Goal: Task Accomplishment & Management: Complete application form

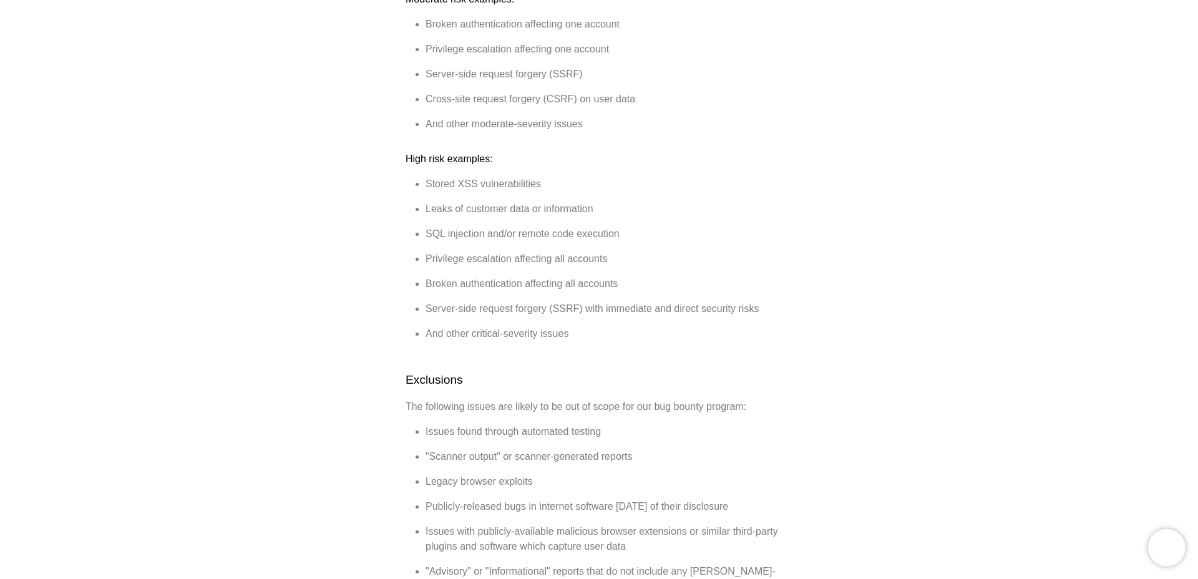
scroll to position [569, 0]
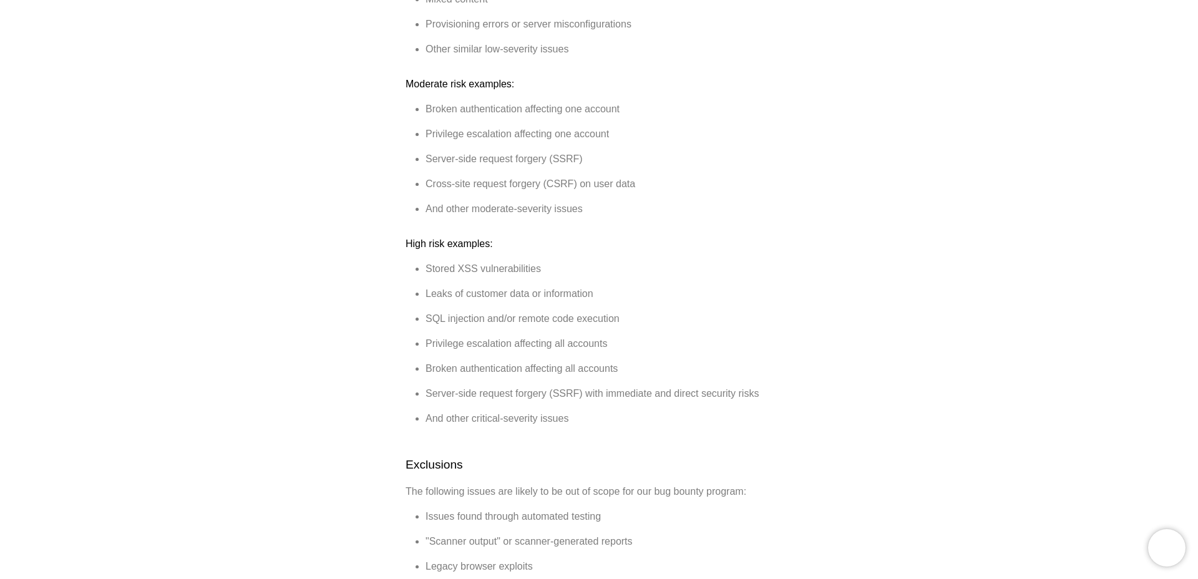
drag, startPoint x: 451, startPoint y: 94, endPoint x: 628, endPoint y: 213, distance: 213.1
click at [628, 213] on div "[PERSON_NAME] Bug Bounty Program [PERSON_NAME] takes the security and privacy o…" at bounding box center [598, 448] width 387 height 1745
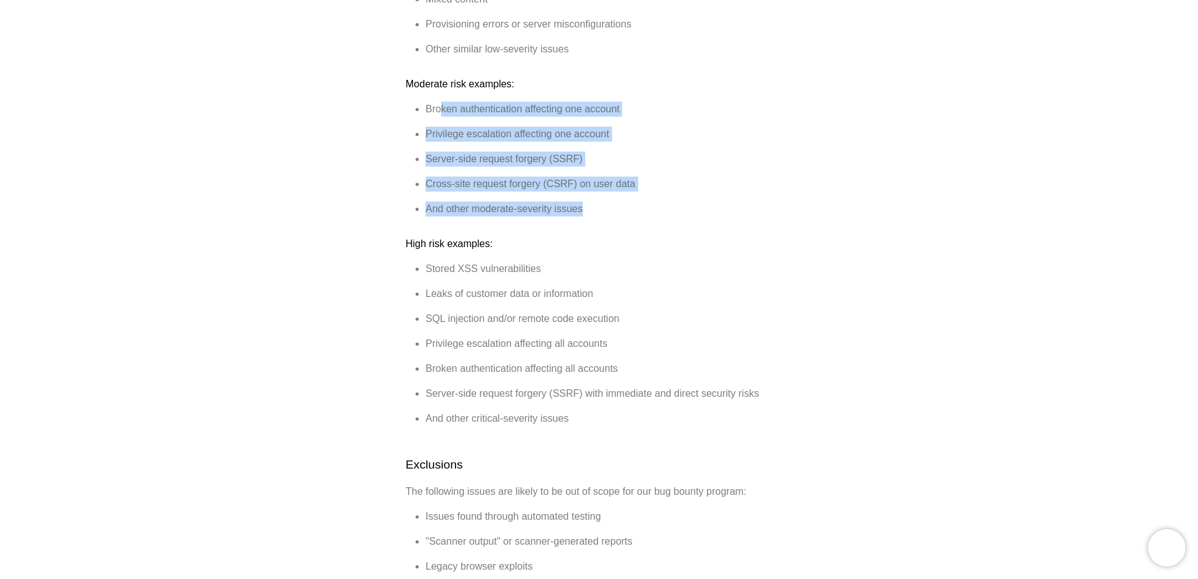
drag, startPoint x: 612, startPoint y: 209, endPoint x: 441, endPoint y: 100, distance: 202.5
click at [441, 100] on div "[PERSON_NAME] Bug Bounty Program [PERSON_NAME] takes the security and privacy o…" at bounding box center [598, 448] width 387 height 1745
click at [500, 131] on ul "Broken authentication affecting one account Privilege escalation affecting one …" at bounding box center [598, 159] width 387 height 115
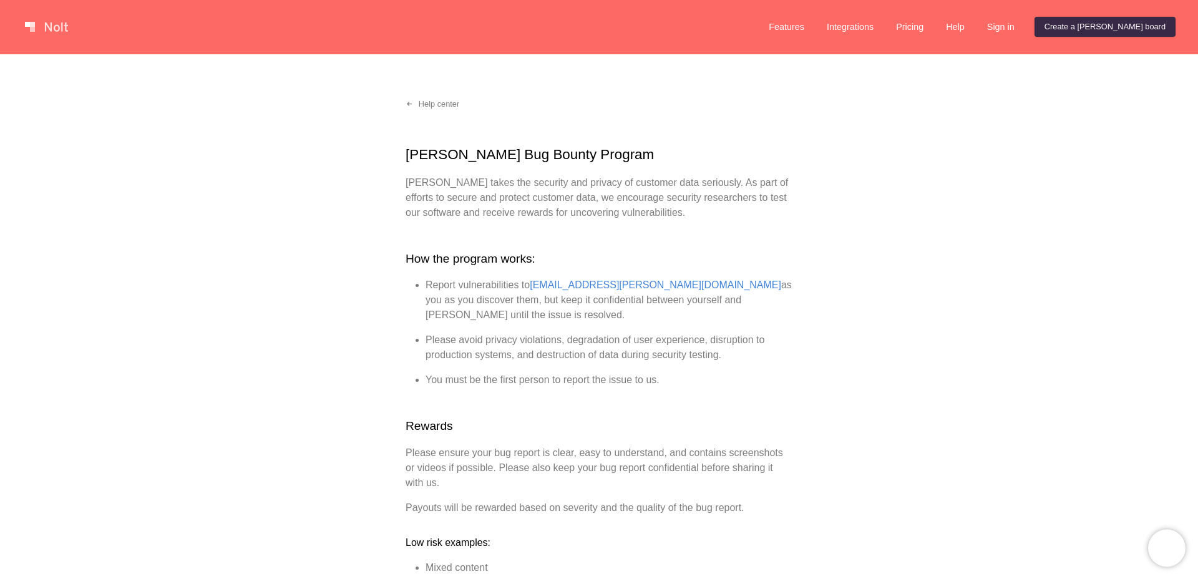
scroll to position [0, 0]
click at [933, 29] on link "Pricing" at bounding box center [909, 27] width 47 height 20
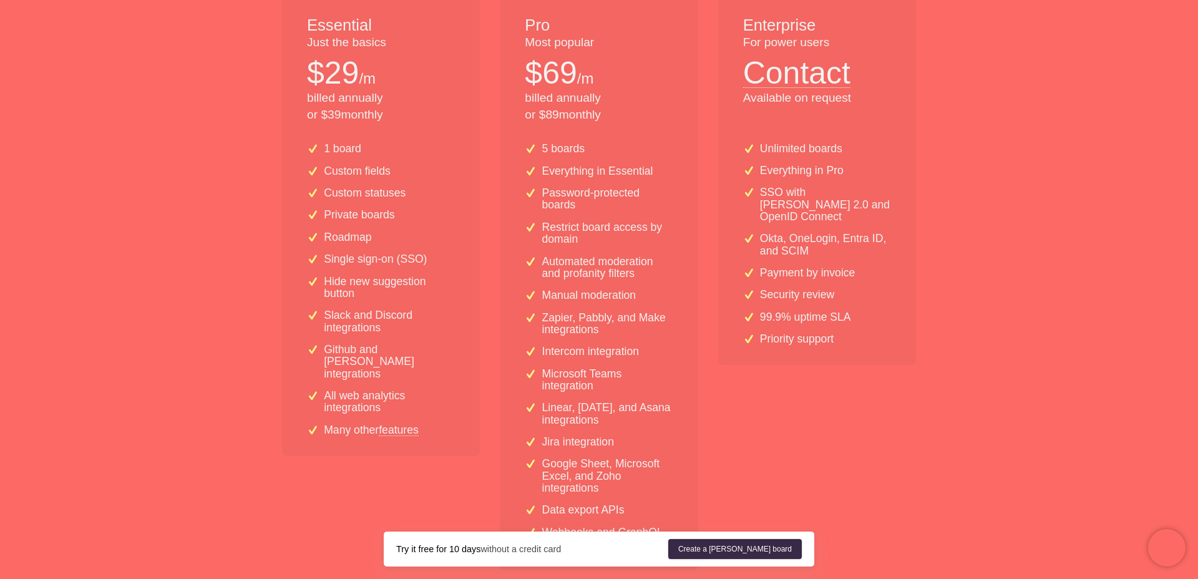
click at [376, 131] on div "Essential Just the basics $ 29 /m billed annually or $ 39 monthly" at bounding box center [381, 63] width 198 height 138
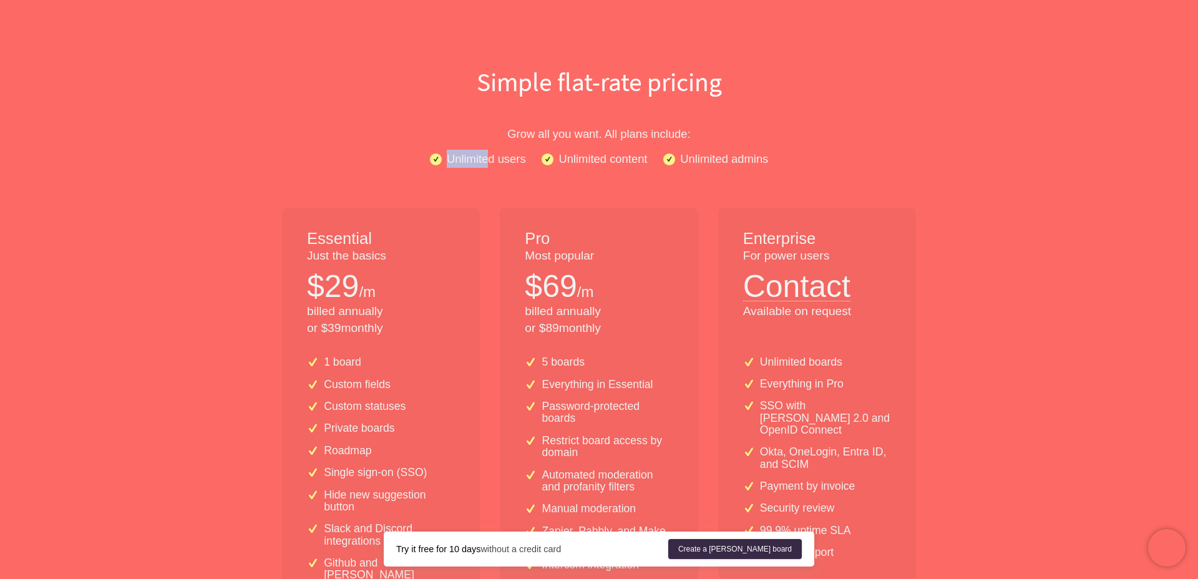
drag, startPoint x: 488, startPoint y: 157, endPoint x: 446, endPoint y: 153, distance: 42.0
click at [447, 153] on p "Unlimited users" at bounding box center [486, 159] width 79 height 18
drag, startPoint x: 441, startPoint y: 152, endPoint x: 695, endPoint y: 158, distance: 254.5
click at [695, 158] on div "Unlimited users Unlimited content Unlimited admins" at bounding box center [599, 159] width 798 height 18
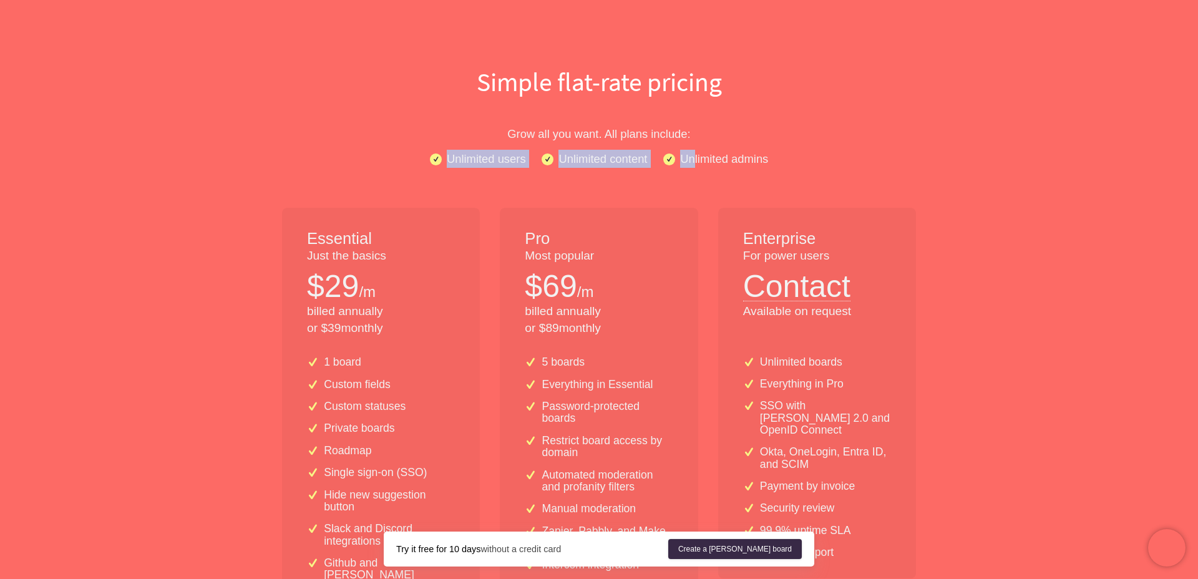
click at [695, 158] on p "Unlimited admins" at bounding box center [724, 159] width 88 height 18
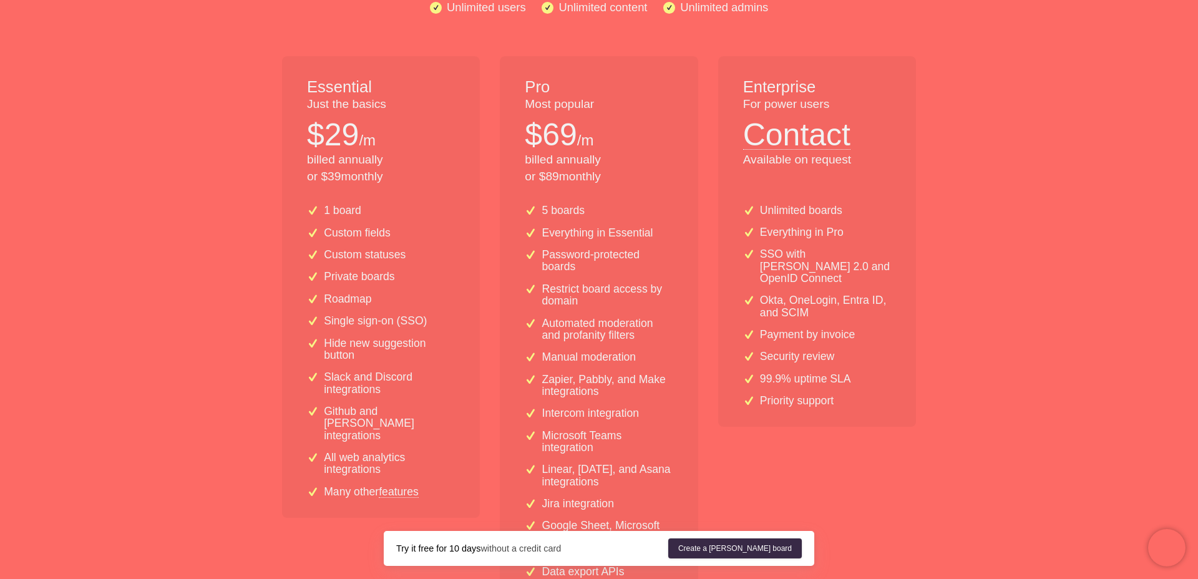
scroll to position [142, 0]
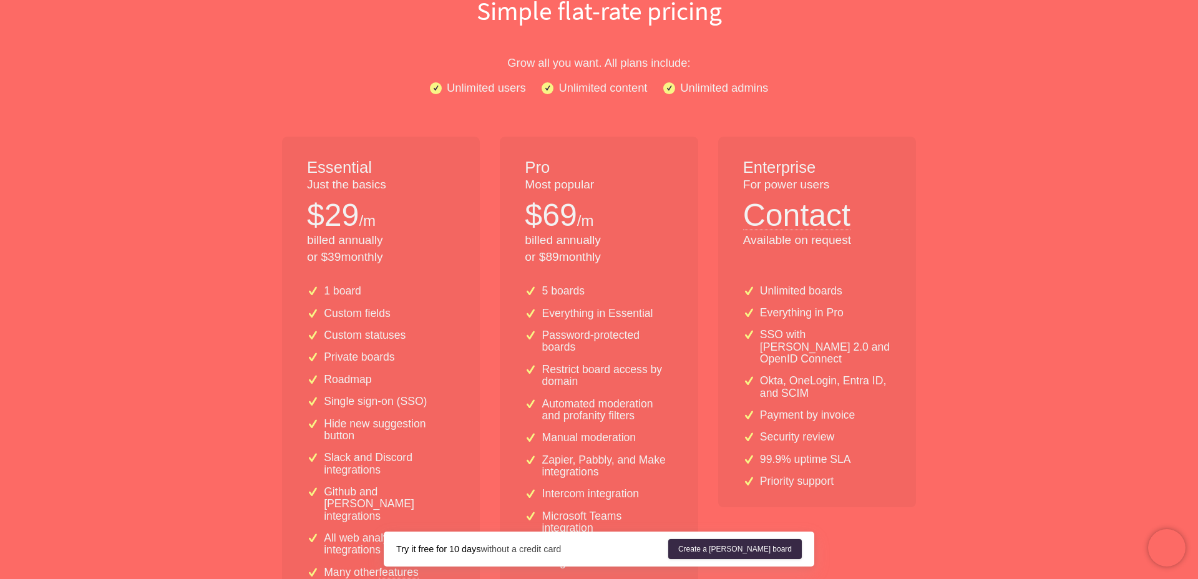
click at [578, 150] on div "Pro Most popular $ 69 /m billed annually or $ 89 monthly" at bounding box center [599, 206] width 198 height 138
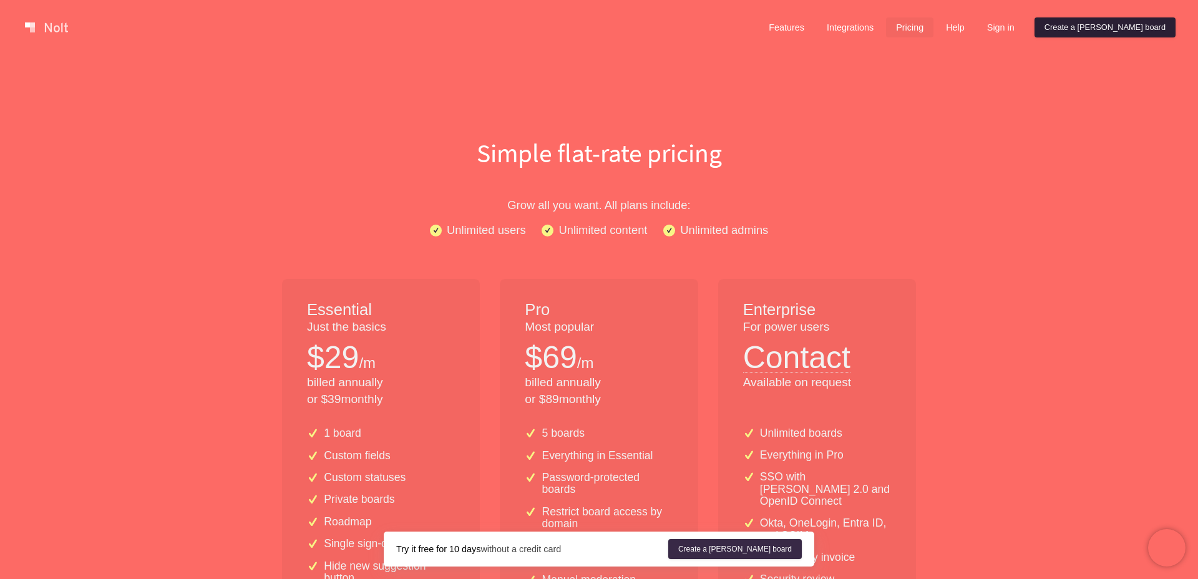
click at [1124, 29] on link "Create a [PERSON_NAME] board" at bounding box center [1104, 27] width 141 height 20
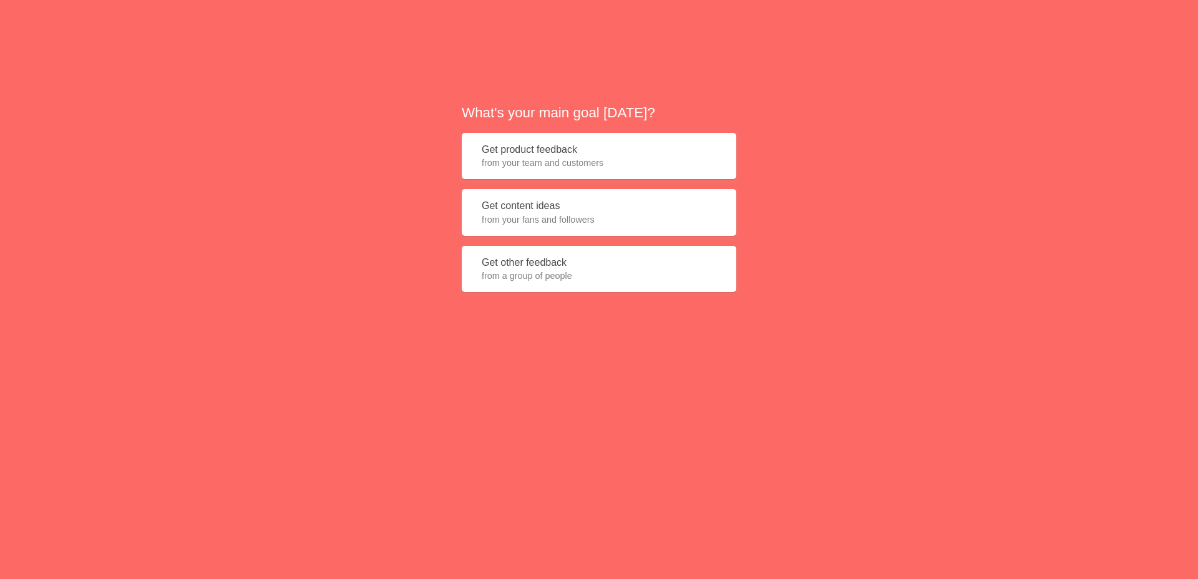
click at [554, 225] on span "from your fans and followers" at bounding box center [599, 219] width 235 height 12
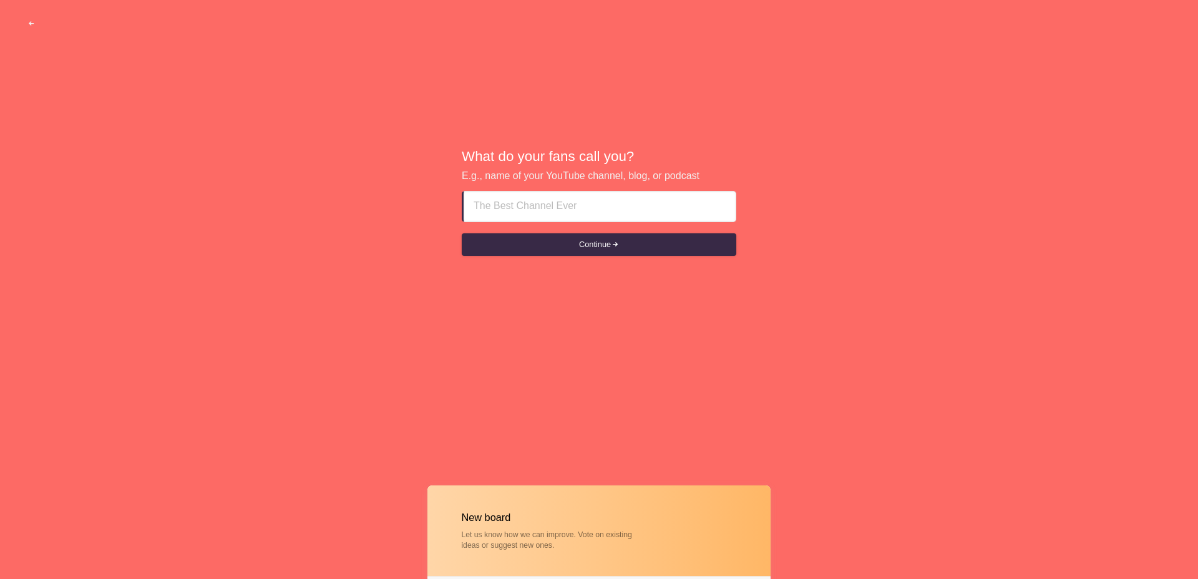
click at [520, 211] on input at bounding box center [599, 206] width 252 height 30
click at [559, 243] on button "Continue" at bounding box center [599, 244] width 274 height 22
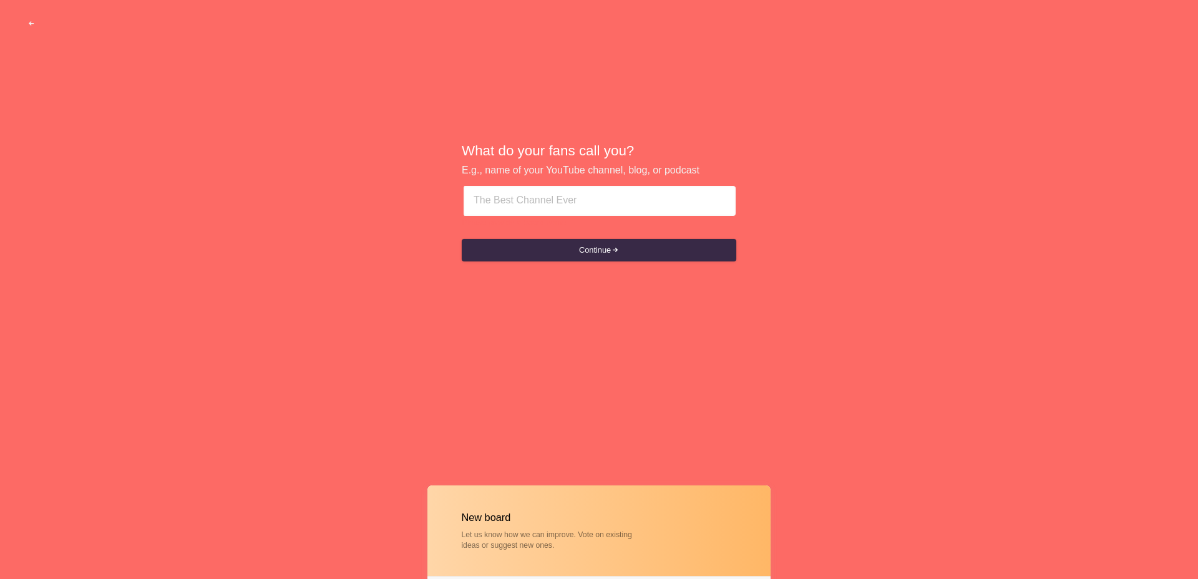
click at [559, 222] on div "Please provide a board name" at bounding box center [599, 223] width 274 height 10
click at [561, 210] on input at bounding box center [598, 201] width 253 height 30
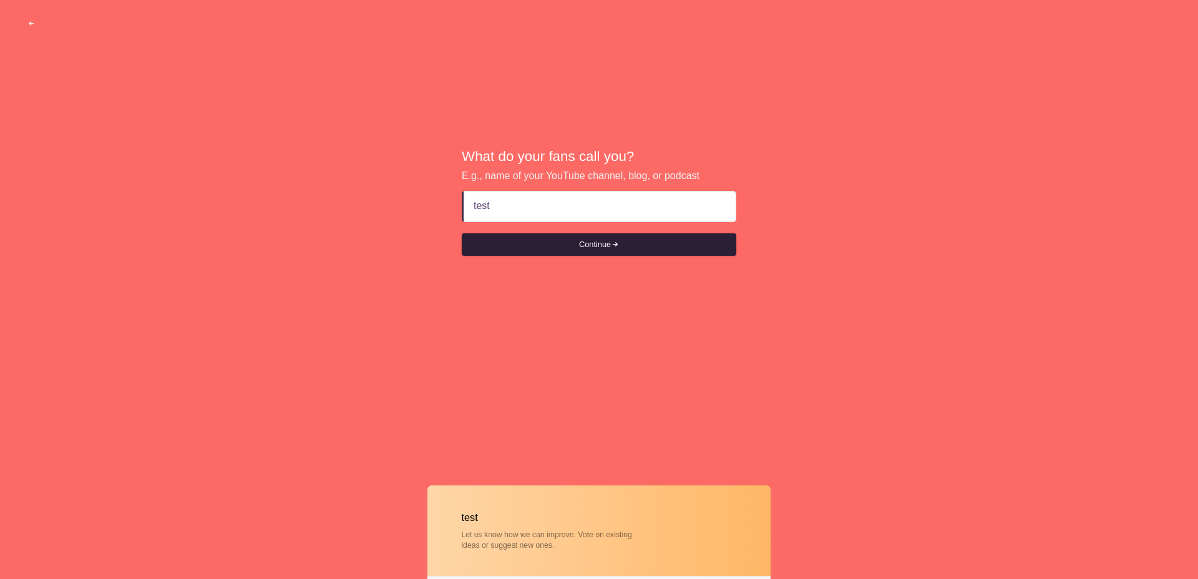
click at [563, 240] on button "Continue" at bounding box center [599, 244] width 274 height 22
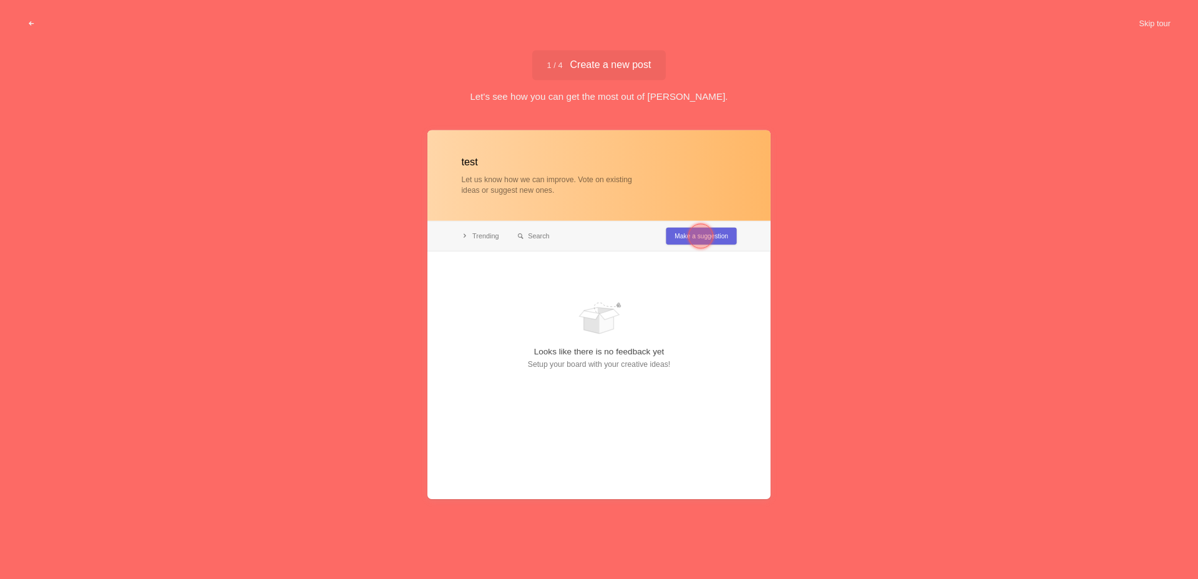
type input "test"
drag, startPoint x: 498, startPoint y: 164, endPoint x: 453, endPoint y: 170, distance: 44.7
click at [455, 162] on div at bounding box center [598, 314] width 343 height 369
click at [693, 230] on div at bounding box center [700, 235] width 25 height 25
click at [616, 72] on div "2 / 4 Add a custom field Add a custom field" at bounding box center [598, 65] width 135 height 30
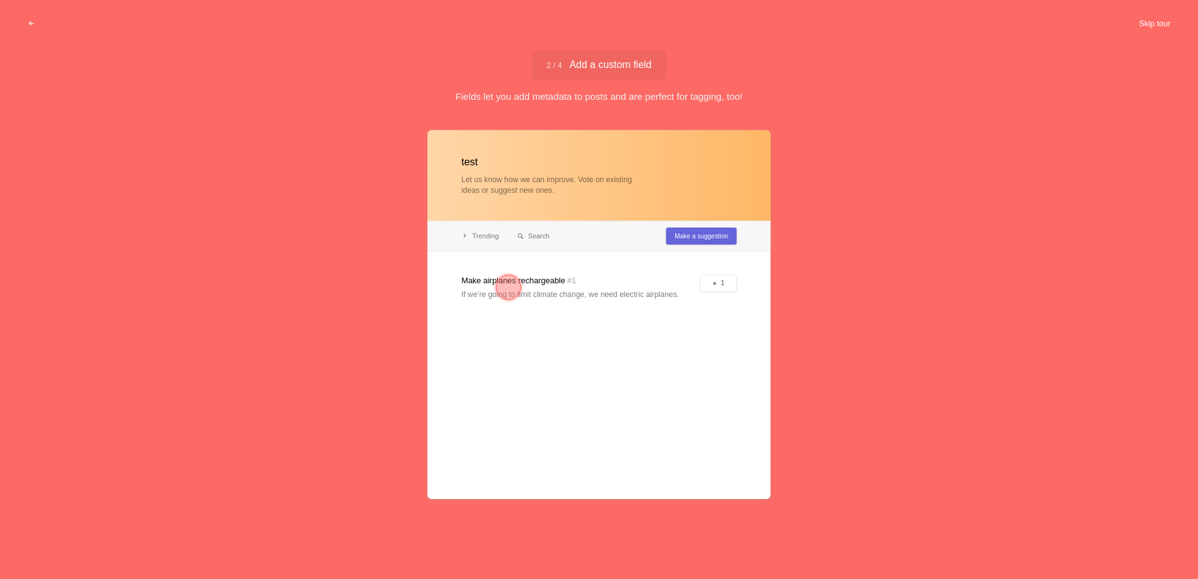
click at [1133, 22] on button "Skip tour" at bounding box center [1154, 23] width 62 height 22
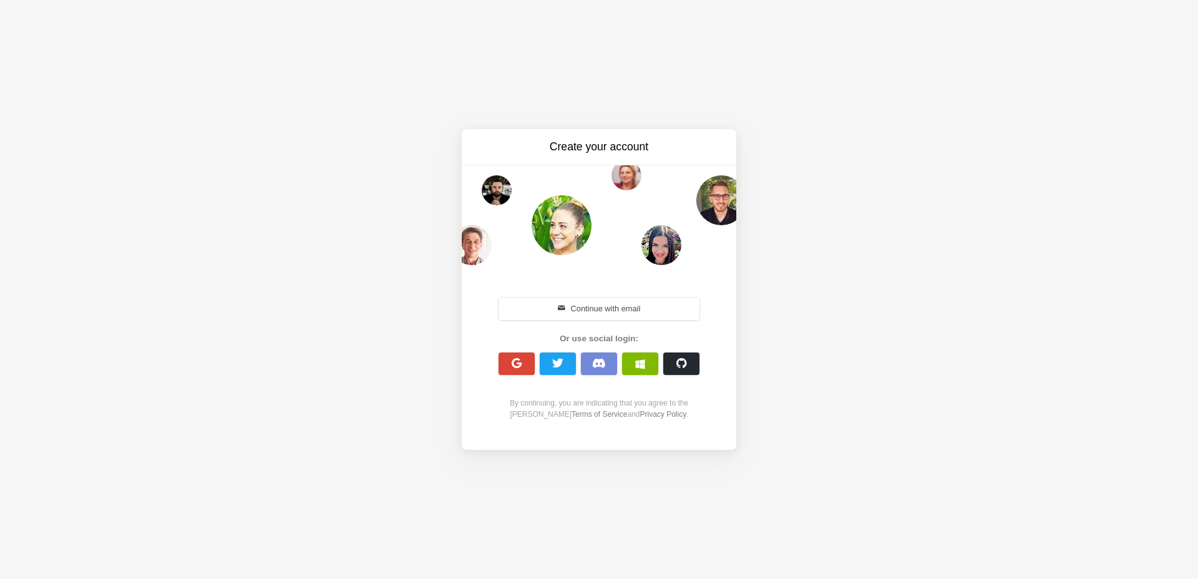
drag, startPoint x: 601, startPoint y: 300, endPoint x: 616, endPoint y: 307, distance: 17.3
click at [603, 303] on button "Continue with email" at bounding box center [598, 309] width 201 height 22
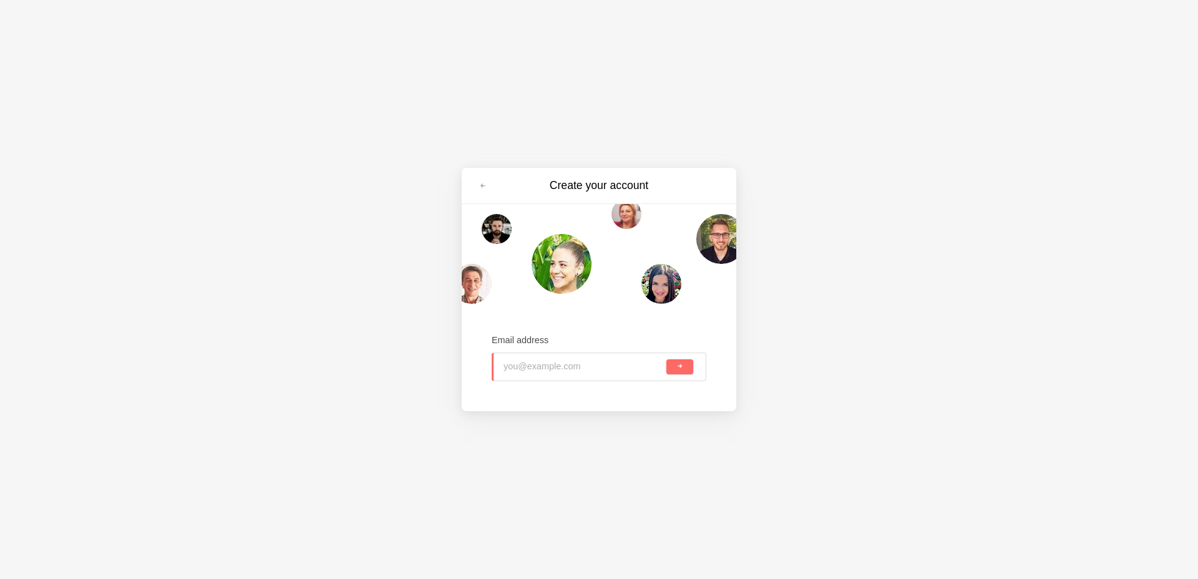
paste input "[EMAIL_ADDRESS][DOMAIN_NAME]"
click at [600, 361] on input "[EMAIL_ADDRESS][DOMAIN_NAME]" at bounding box center [583, 366] width 160 height 27
type input "[EMAIL_ADDRESS][DOMAIN_NAME]"
click at [667, 359] on div "[EMAIL_ADDRESS][DOMAIN_NAME]" at bounding box center [599, 366] width 215 height 29
click at [688, 365] on button "submit" at bounding box center [679, 366] width 27 height 15
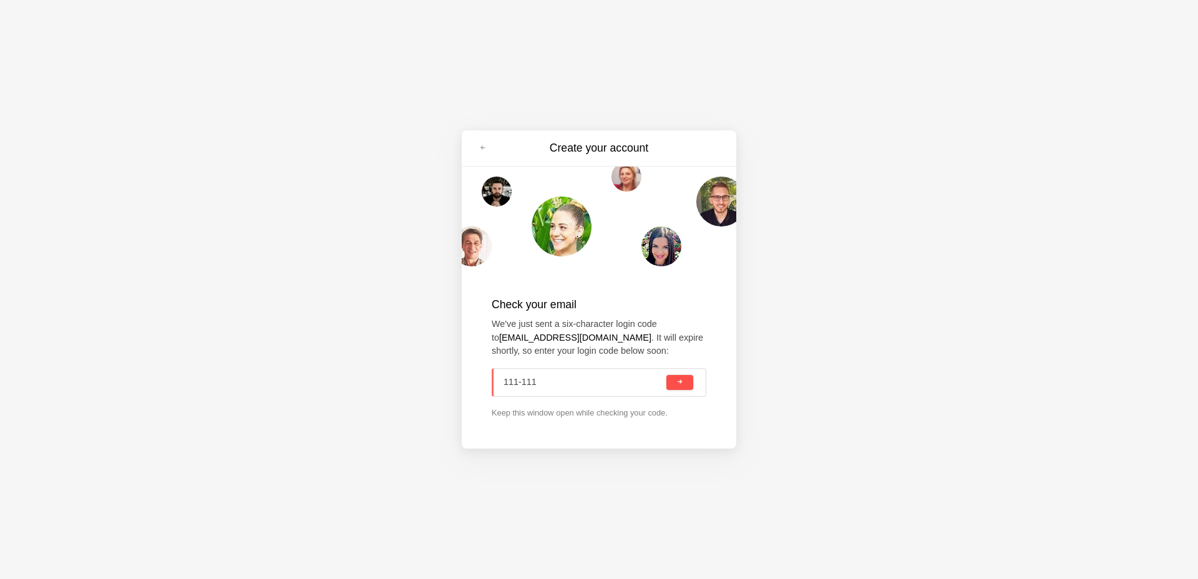
click at [684, 384] on button "submit" at bounding box center [679, 382] width 27 height 15
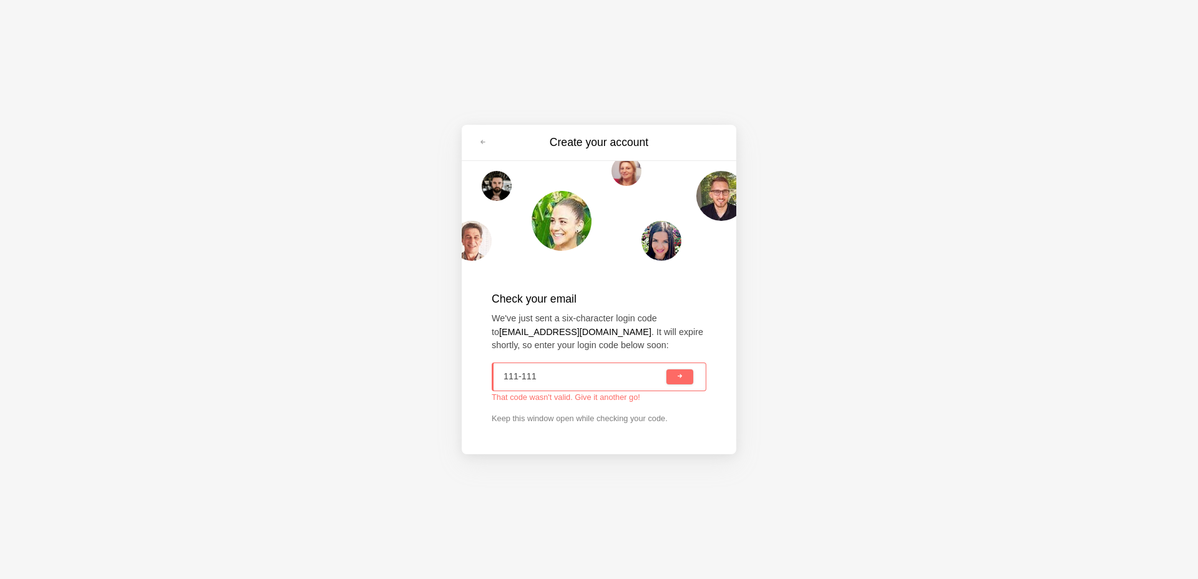
click at [596, 379] on input "111-111" at bounding box center [583, 376] width 160 height 27
click at [679, 378] on span "submit" at bounding box center [679, 376] width 7 height 7
type input "111-111"
click at [679, 378] on div "111-111" at bounding box center [599, 376] width 215 height 29
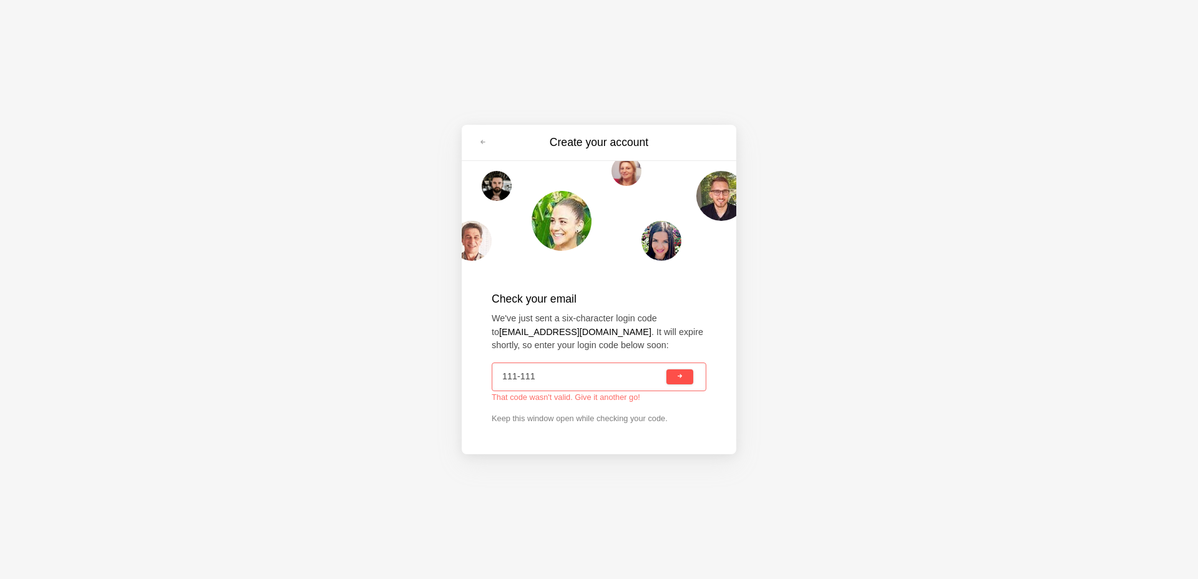
click at [679, 378] on div "111-111" at bounding box center [599, 376] width 215 height 29
click at [679, 378] on span "submit" at bounding box center [679, 376] width 7 height 7
click at [679, 378] on div "111-111" at bounding box center [599, 376] width 215 height 29
click at [679, 378] on span "submit" at bounding box center [679, 376] width 7 height 7
click at [679, 378] on div "111-111" at bounding box center [599, 376] width 215 height 29
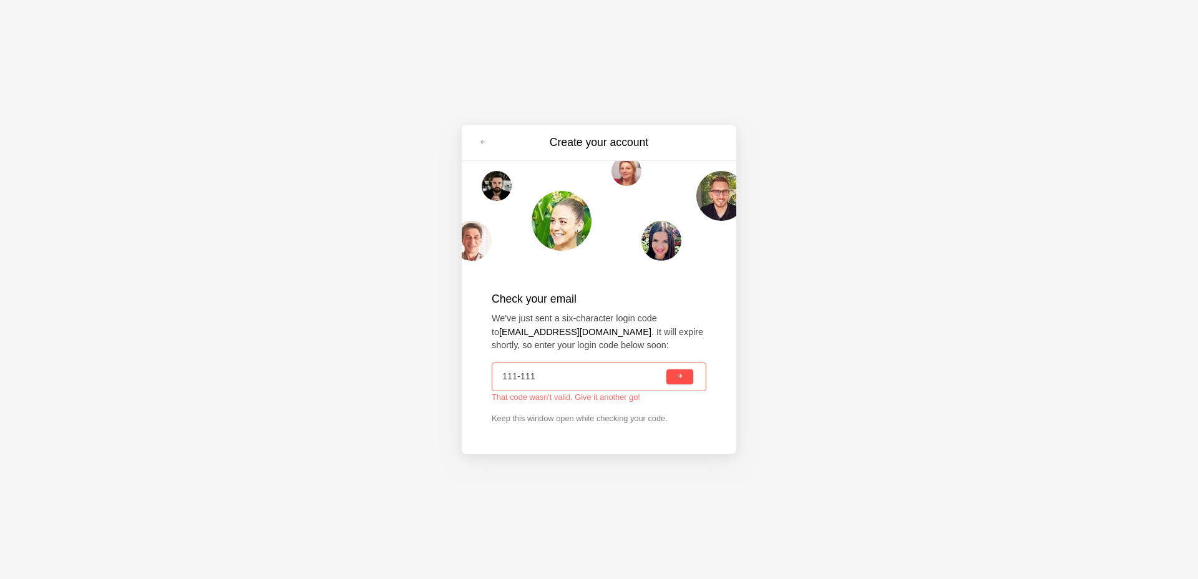
click at [679, 378] on span "submit" at bounding box center [679, 376] width 7 height 7
click at [679, 378] on div "111-111" at bounding box center [599, 376] width 215 height 29
click at [621, 426] on div "Check your email We've just sent a six-character login code to [EMAIL_ADDRESS][…" at bounding box center [599, 357] width 215 height 168
click at [633, 414] on p "Keep this window open while checking your code." at bounding box center [599, 418] width 215 height 12
click at [546, 415] on p "Keep this window open while checking your code." at bounding box center [599, 418] width 215 height 12
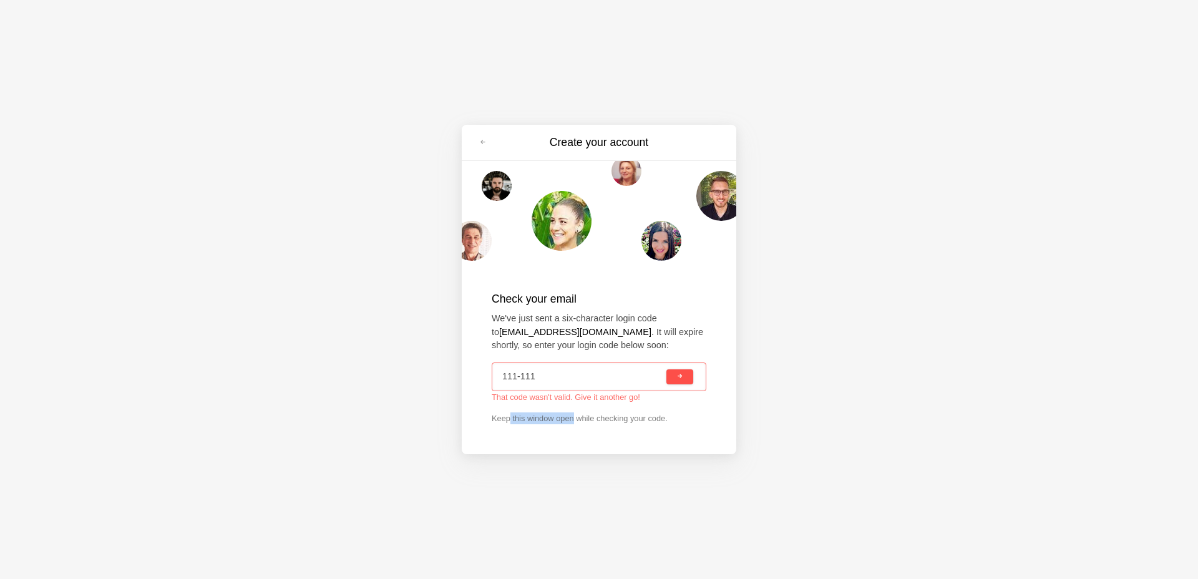
drag, startPoint x: 509, startPoint y: 415, endPoint x: 571, endPoint y: 418, distance: 62.4
click at [571, 418] on p "Keep this window open while checking your code." at bounding box center [599, 418] width 215 height 12
drag, startPoint x: 574, startPoint y: 399, endPoint x: 659, endPoint y: 399, distance: 84.8
click at [659, 399] on div "That code wasn't valid. Give it another go!" at bounding box center [599, 397] width 215 height 10
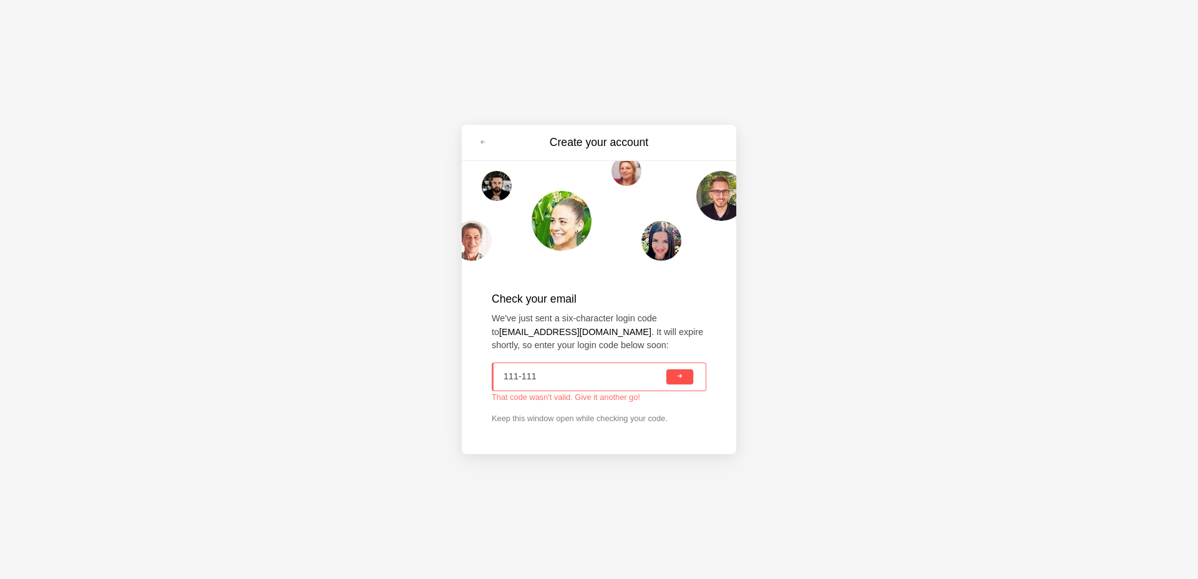
drag, startPoint x: 544, startPoint y: 377, endPoint x: 485, endPoint y: 377, distance: 58.6
click at [503, 377] on input "111-111" at bounding box center [583, 376] width 160 height 27
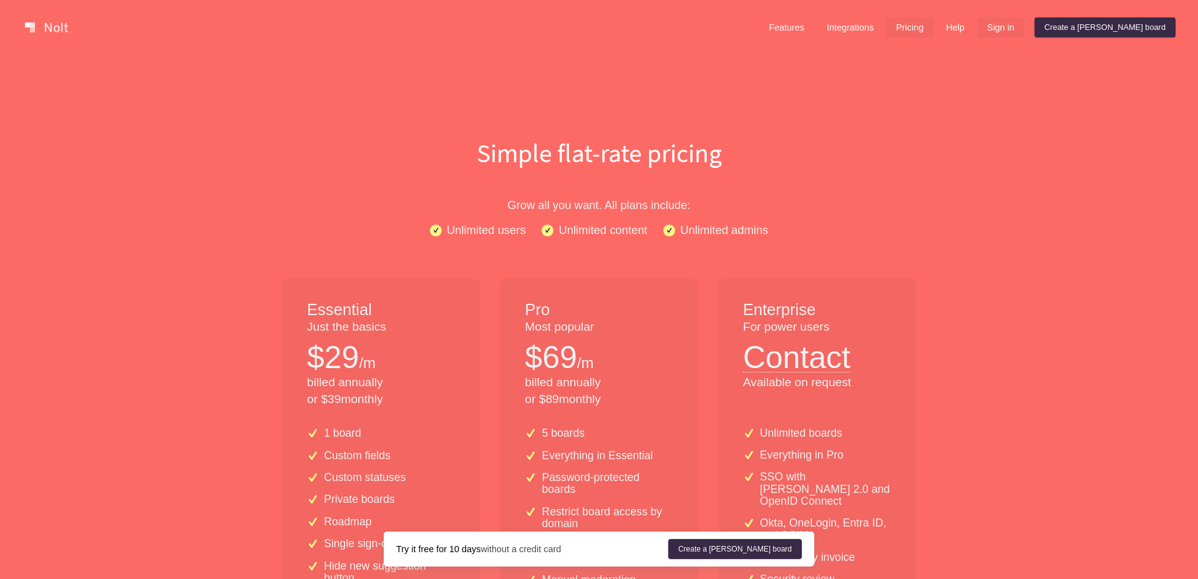
click at [1024, 29] on link "Sign in" at bounding box center [1000, 27] width 47 height 20
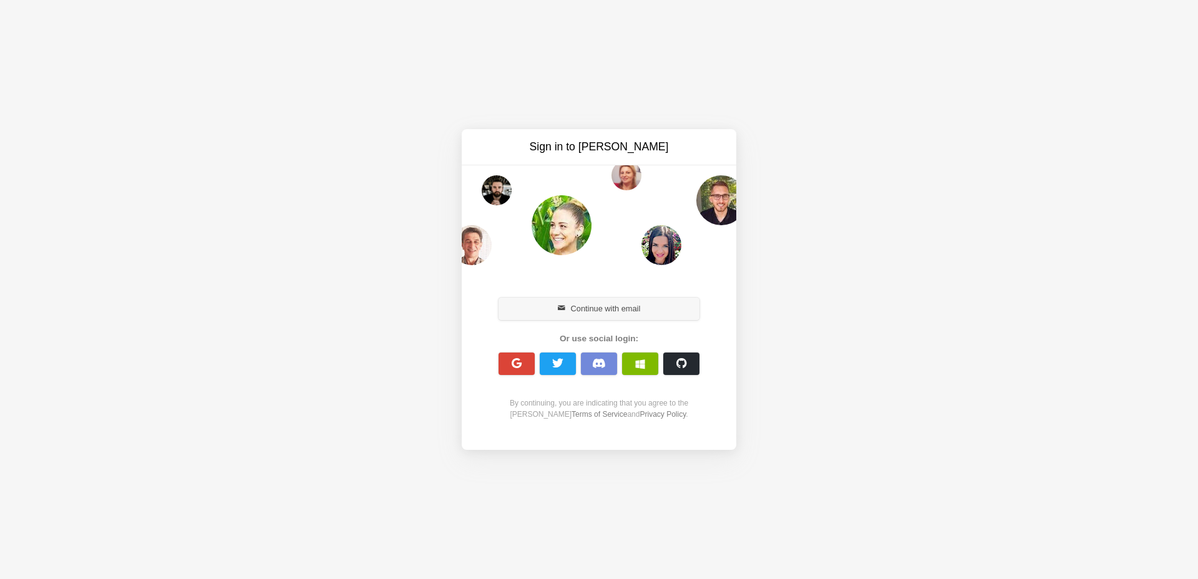
click at [613, 309] on button "Continue with email" at bounding box center [598, 309] width 201 height 22
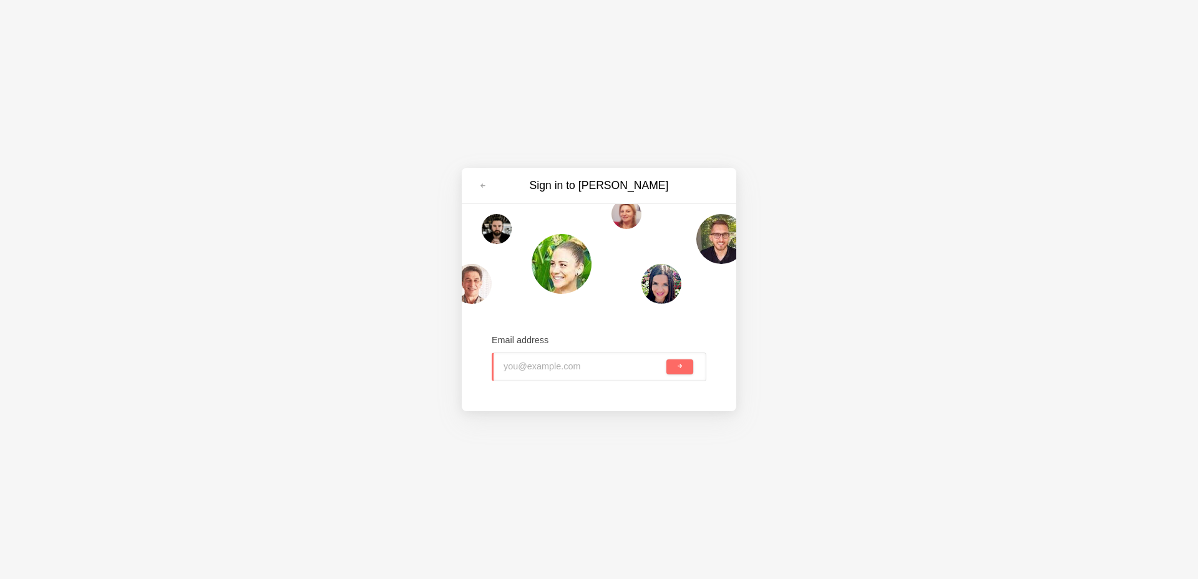
click at [555, 368] on input "email" at bounding box center [583, 366] width 160 height 27
paste input "[EMAIL_ADDRESS][DOMAIN_NAME]"
type input "[EMAIL_ADDRESS][DOMAIN_NAME]"
click at [677, 372] on button "submit" at bounding box center [679, 366] width 27 height 15
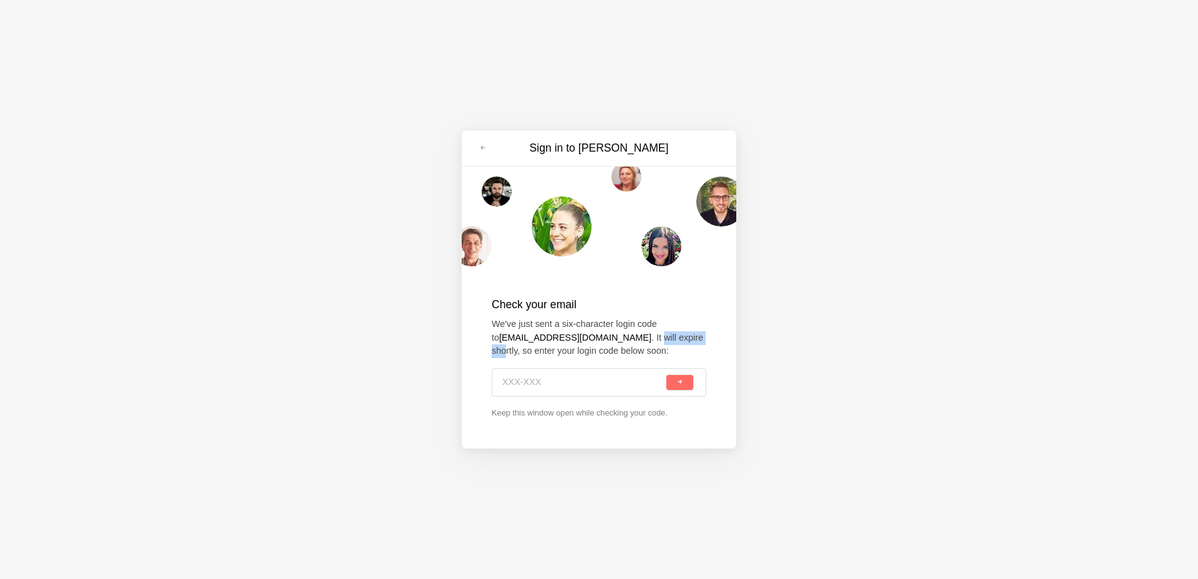
drag, startPoint x: 607, startPoint y: 341, endPoint x: 660, endPoint y: 343, distance: 53.1
click at [659, 342] on p "We've just sent a six-character login code to [EMAIL_ADDRESS][DOMAIN_NAME] . It…" at bounding box center [599, 337] width 215 height 41
click at [662, 337] on p "We've just sent a six-character login code to [EMAIL_ADDRESS][DOMAIN_NAME] . It…" at bounding box center [599, 337] width 215 height 41
drag, startPoint x: 636, startPoint y: 351, endPoint x: 598, endPoint y: 336, distance: 41.7
click at [598, 336] on p "We've just sent a six-character login code to [EMAIL_ADDRESS][DOMAIN_NAME] . It…" at bounding box center [599, 337] width 215 height 41
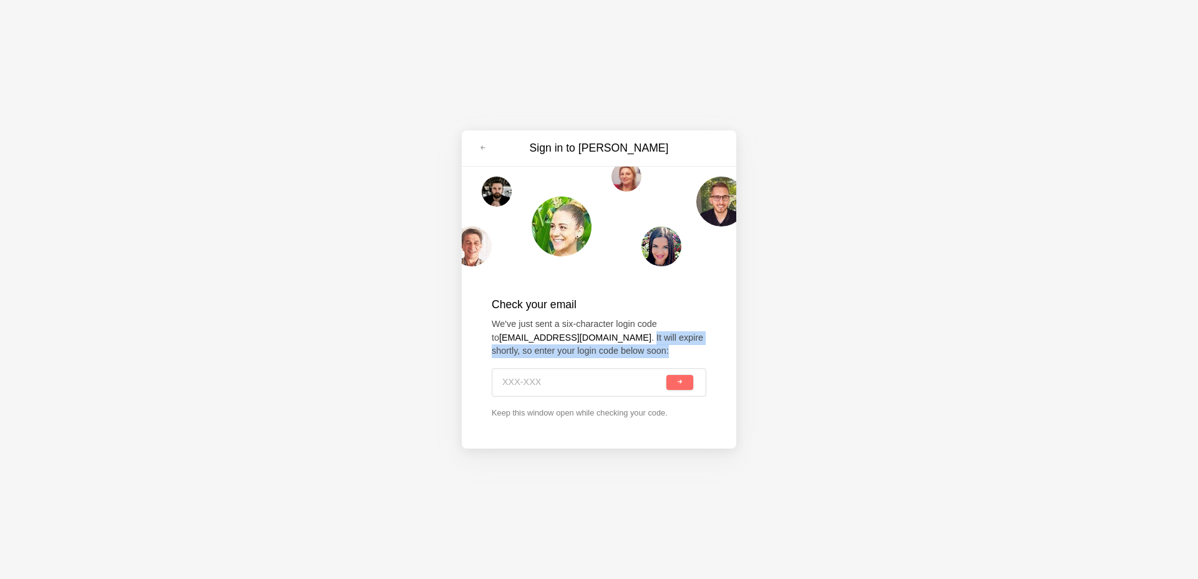
click at [622, 349] on p "We've just sent a six-character login code to [EMAIL_ADDRESS][DOMAIN_NAME] . It…" at bounding box center [599, 337] width 215 height 41
drag, startPoint x: 634, startPoint y: 352, endPoint x: 604, endPoint y: 331, distance: 37.2
click at [604, 331] on p "We've just sent a six-character login code to [EMAIL_ADDRESS][DOMAIN_NAME] . It…" at bounding box center [599, 337] width 215 height 41
click at [482, 140] on link at bounding box center [483, 148] width 22 height 20
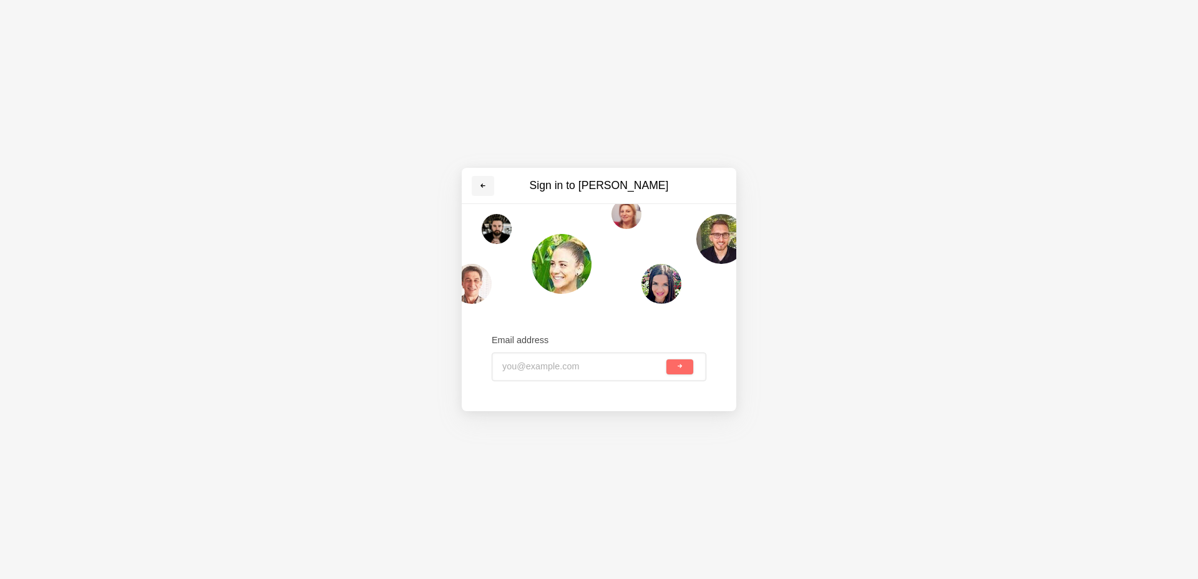
click at [487, 180] on link at bounding box center [483, 186] width 22 height 20
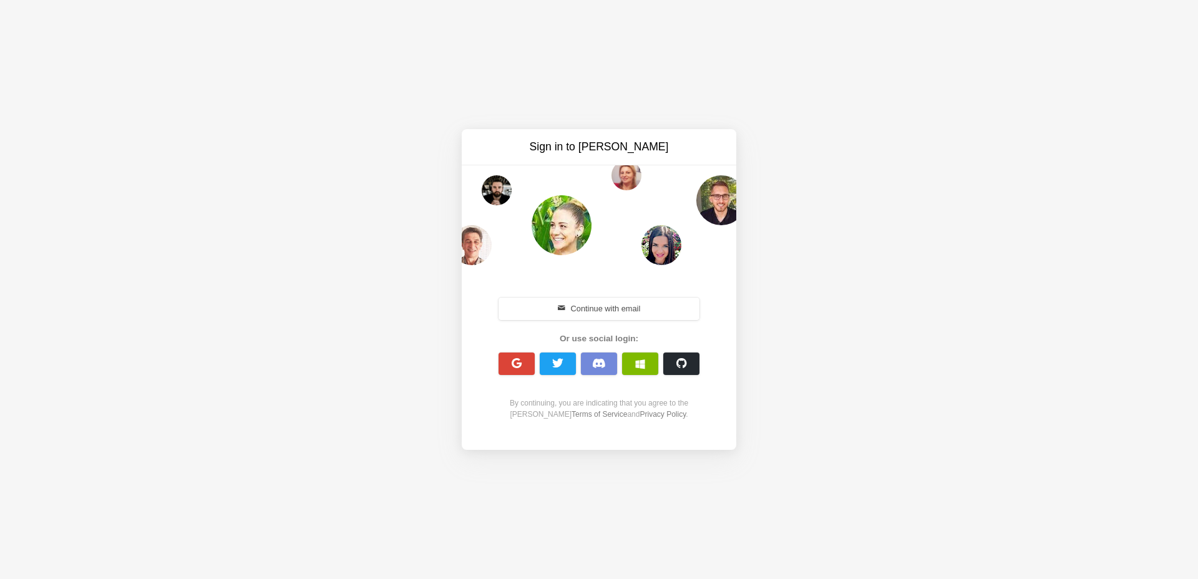
click at [334, 122] on div "Sign in to [PERSON_NAME] Continue with email Or use social login: By continuing…" at bounding box center [599, 289] width 1198 height 579
click at [639, 365] on span "button" at bounding box center [640, 364] width 10 height 10
